Goal: Information Seeking & Learning: Learn about a topic

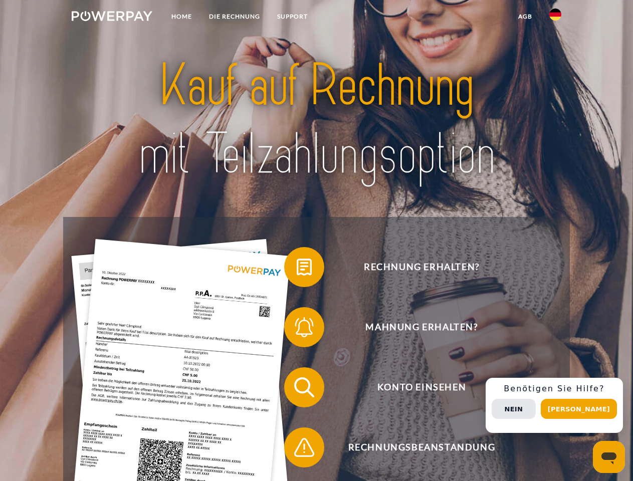
click at [112, 18] on img at bounding box center [112, 16] width 81 height 10
click at [555, 18] on img at bounding box center [555, 15] width 12 height 12
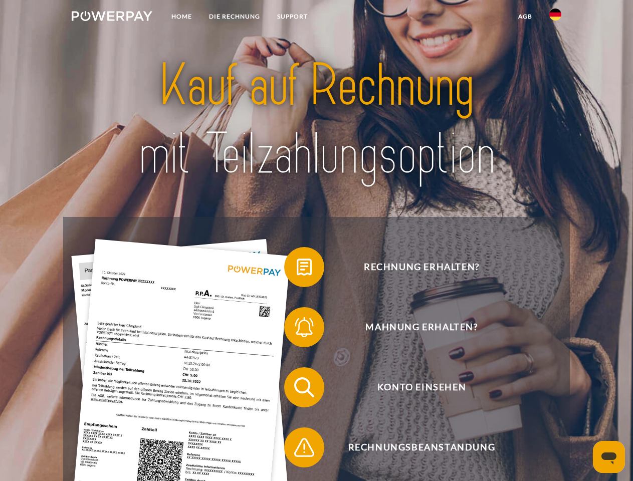
click at [524, 17] on link "agb" at bounding box center [524, 17] width 31 height 18
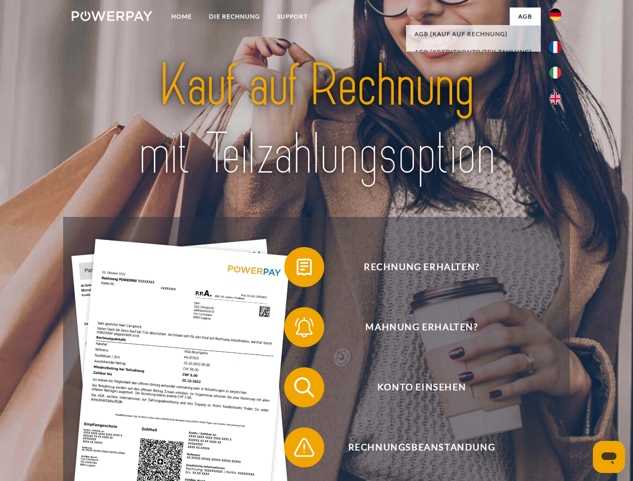
click at [297, 269] on span at bounding box center [289, 267] width 50 height 50
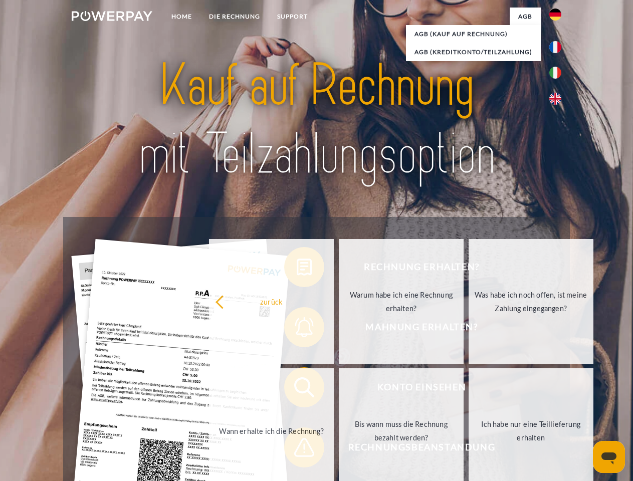
click at [297, 329] on div "Rechnung erhalten? Mahnung erhalten? Konto einsehen" at bounding box center [316, 417] width 506 height 401
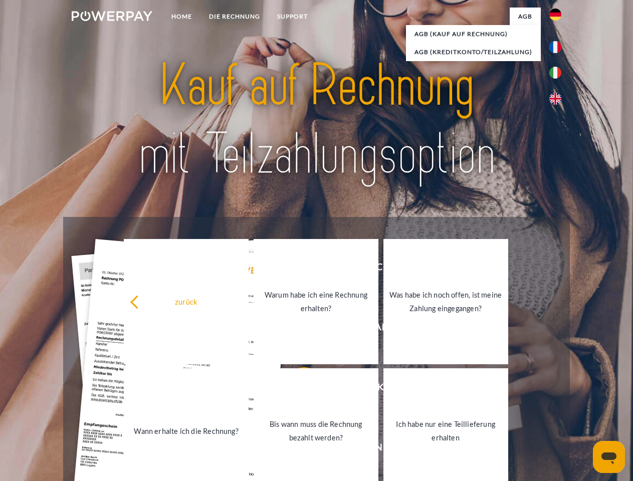
click at [297, 389] on link "Bis wann muss die Rechnung bezahlt werden?" at bounding box center [315, 430] width 125 height 125
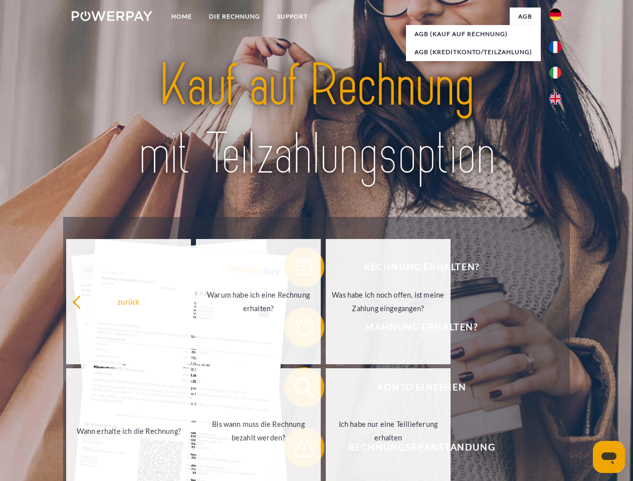
click at [297, 449] on div "Rechnung erhalten? Mahnung erhalten? Konto einsehen" at bounding box center [316, 417] width 506 height 401
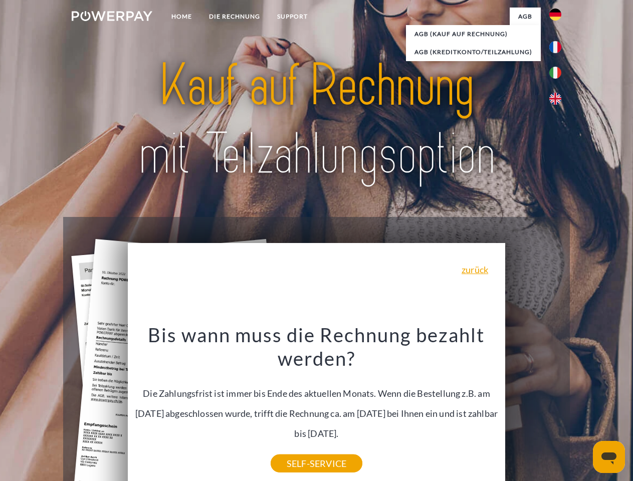
click at [557, 405] on div "Rechnung erhalten? Mahnung erhalten? Konto einsehen" at bounding box center [316, 417] width 506 height 401
click at [533, 407] on span "Konto einsehen" at bounding box center [421, 387] width 245 height 40
click at [582, 409] on header "Home DIE RECHNUNG SUPPORT" at bounding box center [316, 346] width 633 height 692
